Goal: Check status

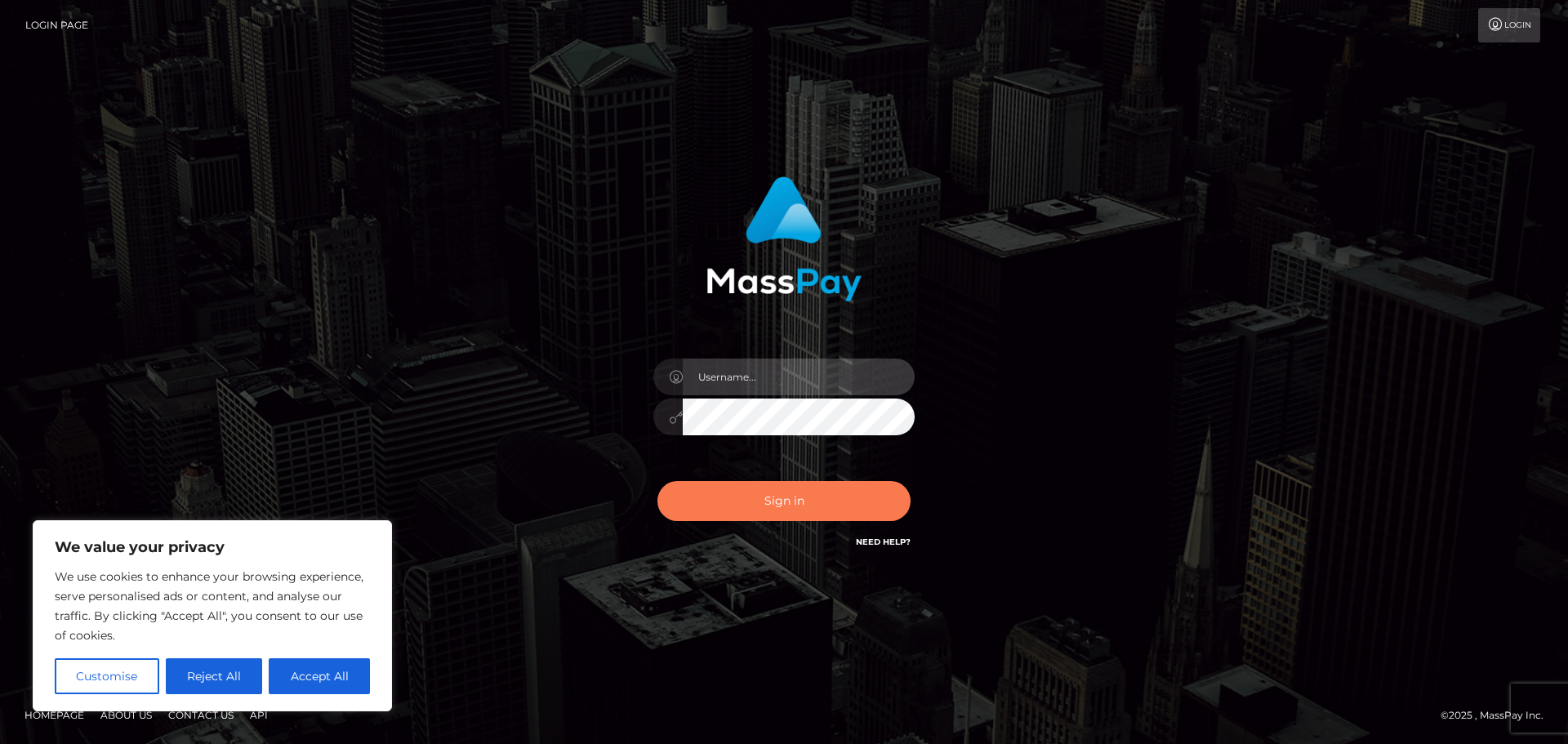
type input "[PERSON_NAME]"
click at [782, 513] on button "Sign in" at bounding box center [784, 500] width 253 height 40
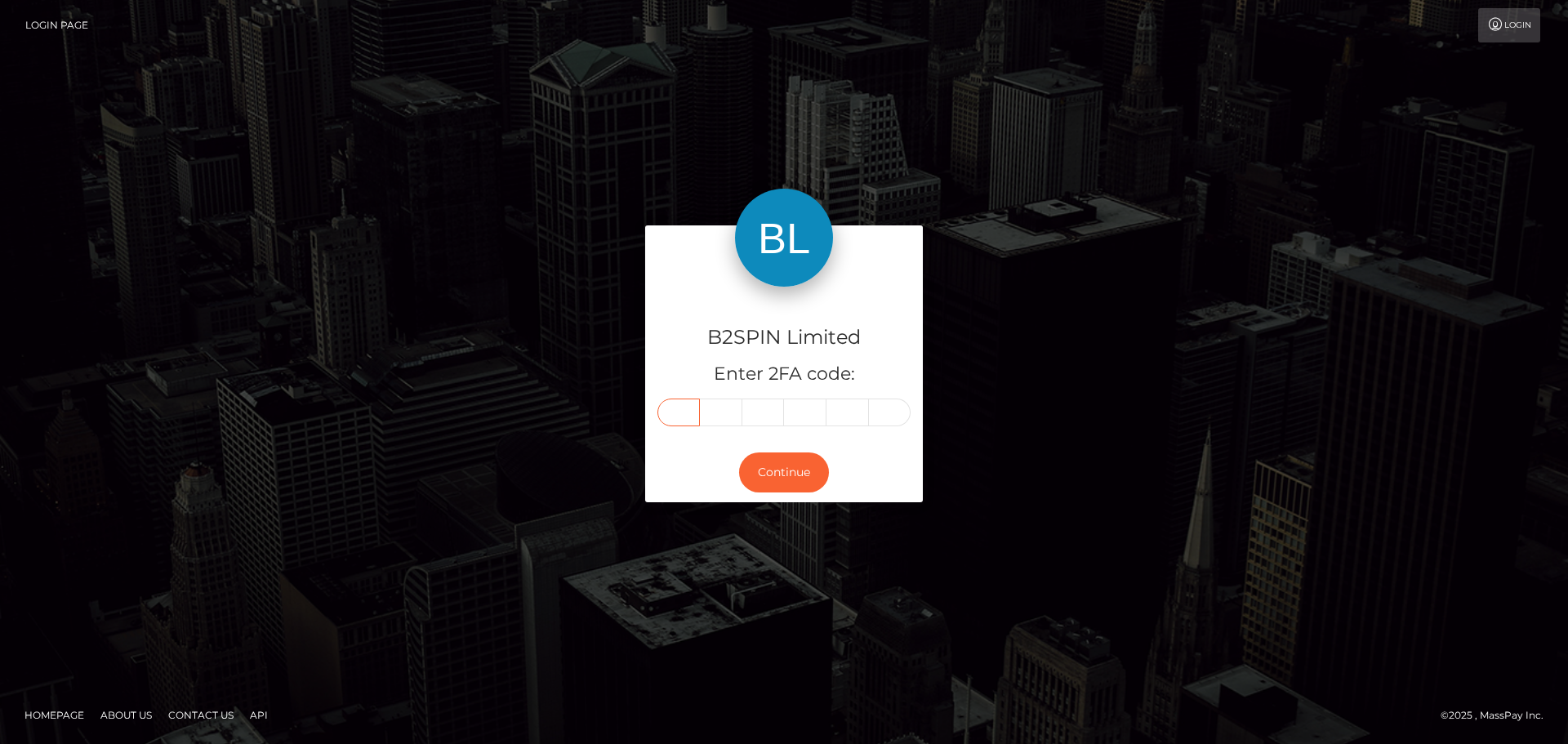
click at [678, 417] on input "text" at bounding box center [678, 412] width 42 height 28
type input "8"
type input "6"
type input "3"
type input "8"
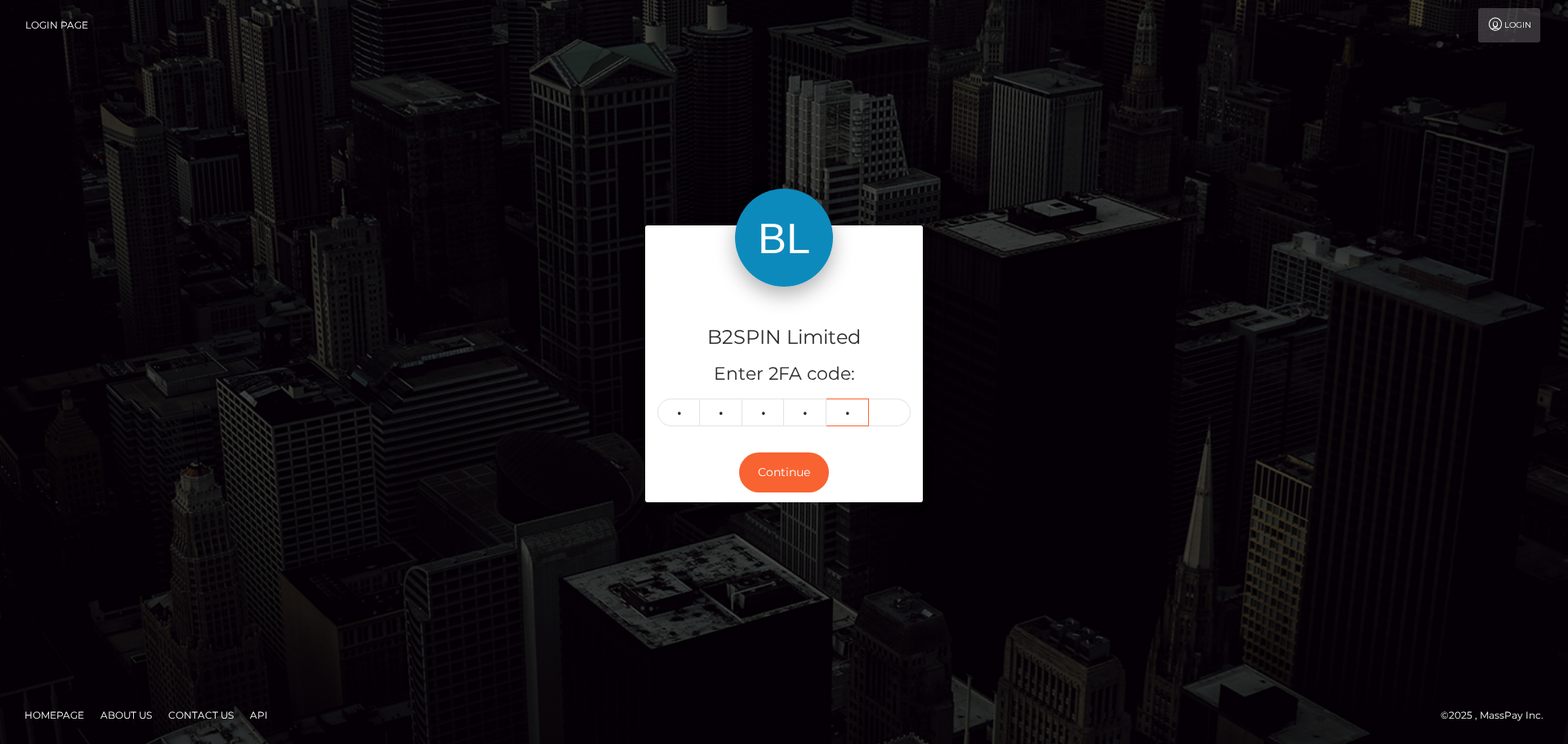
type input "4"
type input "6"
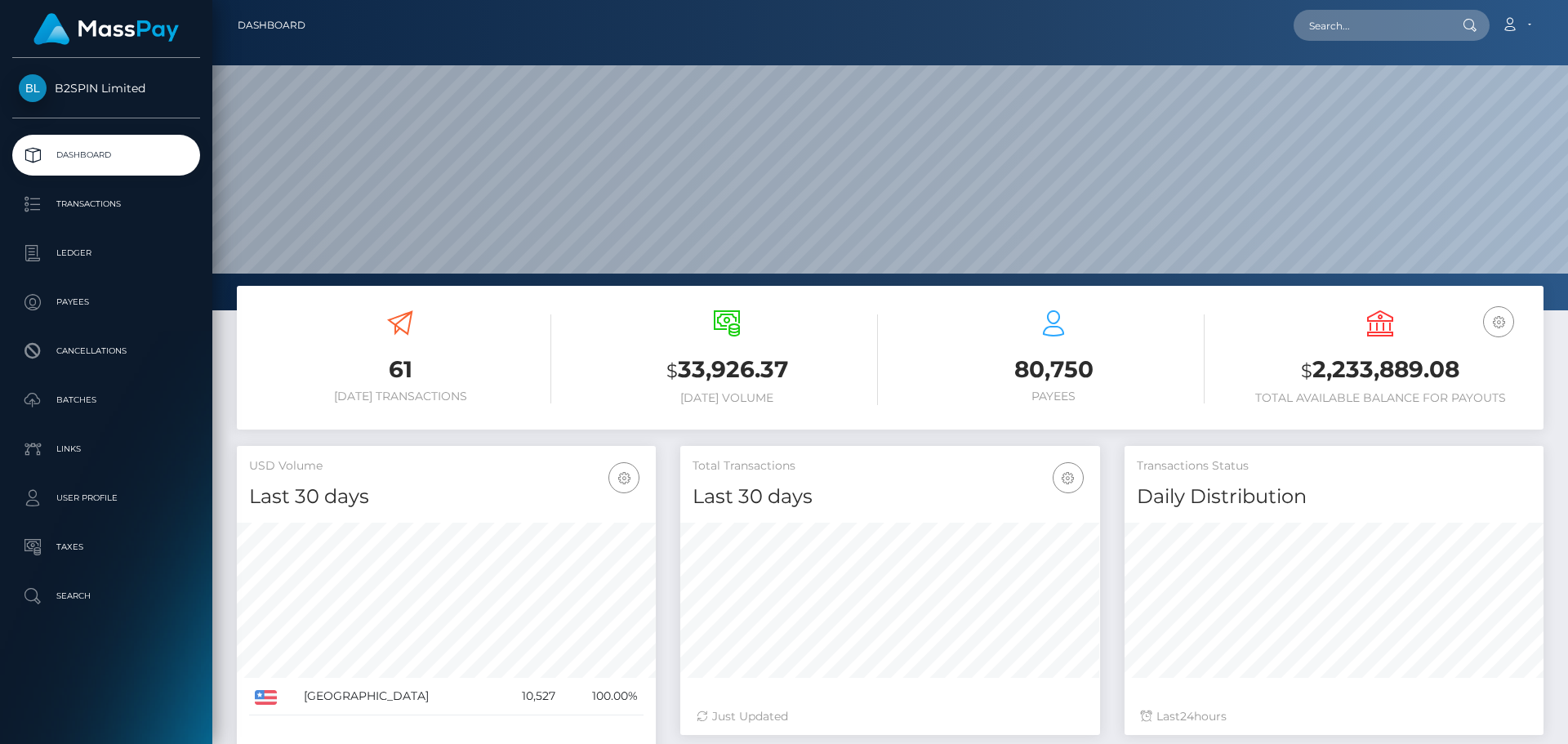
scroll to position [290, 420]
click at [1354, 13] on input "text" at bounding box center [1370, 25] width 153 height 31
paste input "1299573828"
click at [1387, 30] on input "1299573828" at bounding box center [1370, 25] width 153 height 31
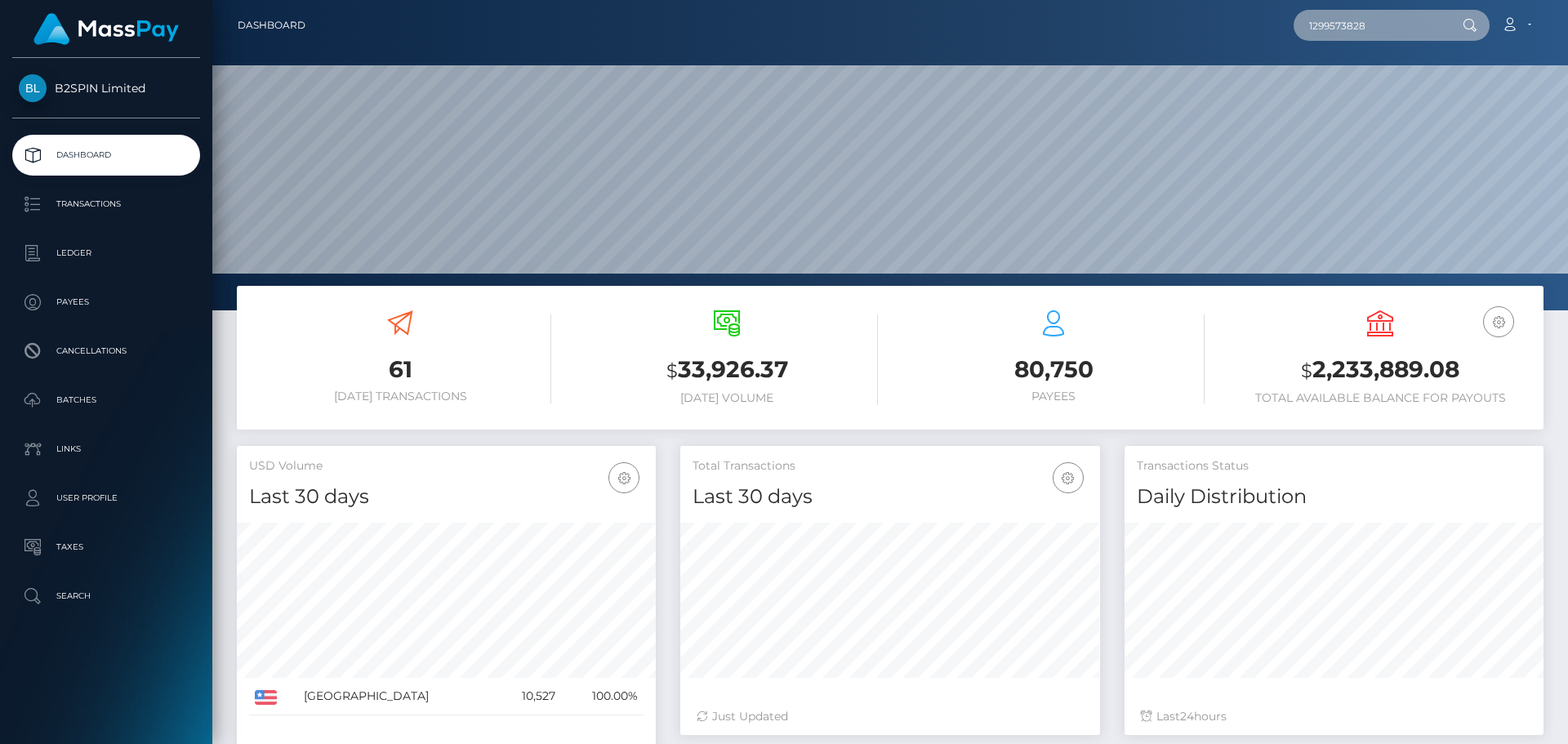
paste input "d3af211b-7b21-4b27-8b2e-c75ebd675d4f"
type input "d3af211b-7b21-4b27-8b2e-c75ebd675d4f"
